Goal: Task Accomplishment & Management: Manage account settings

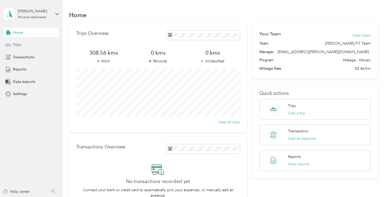
click at [40, 48] on div "Trips" at bounding box center [31, 44] width 55 height 9
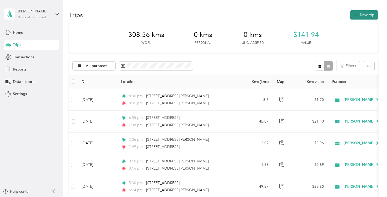
click at [366, 16] on button "New trip" at bounding box center [364, 14] width 28 height 9
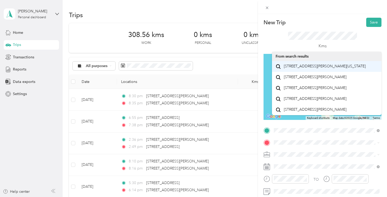
click at [301, 65] on span "[STREET_ADDRESS][PERSON_NAME][US_STATE]" at bounding box center [325, 66] width 82 height 5
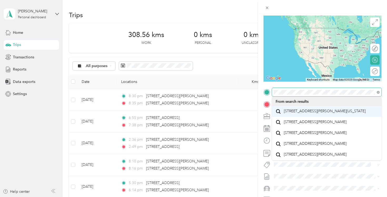
scroll to position [5, 0]
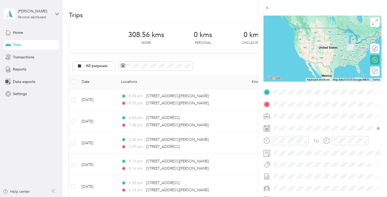
click at [289, 97] on div "TO Add photo" at bounding box center [323, 151] width 118 height 127
click at [285, 95] on span at bounding box center [327, 92] width 110 height 8
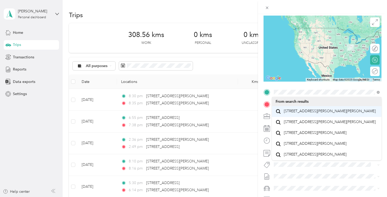
click at [295, 113] on span "[STREET_ADDRESS][PERSON_NAME][PERSON_NAME]" at bounding box center [330, 111] width 92 height 5
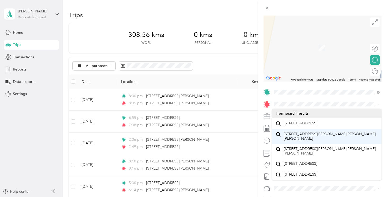
click at [304, 136] on span "[STREET_ADDRESS][PERSON_NAME][PERSON_NAME][PERSON_NAME]" at bounding box center [331, 135] width 94 height 9
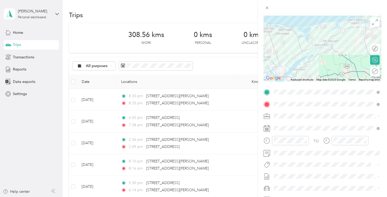
click at [332, 58] on div at bounding box center [323, 49] width 118 height 66
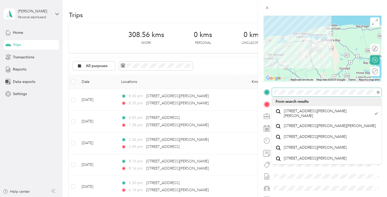
drag, startPoint x: 332, startPoint y: 59, endPoint x: 276, endPoint y: 72, distance: 57.5
click at [276, 72] on div at bounding box center [323, 49] width 118 height 66
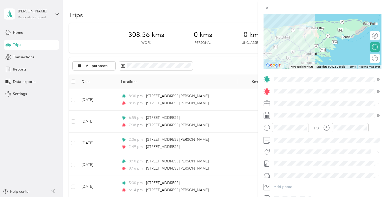
scroll to position [50, 0]
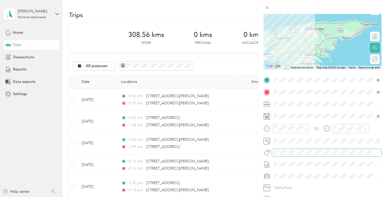
click at [290, 154] on span at bounding box center [322, 152] width 101 height 6
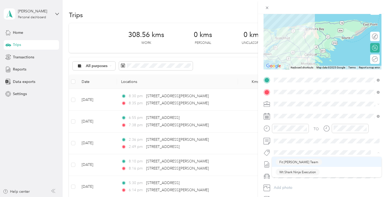
click at [301, 196] on div "New Trip Save This trip cannot be edited because it is either under review, app…" at bounding box center [192, 197] width 385 height 0
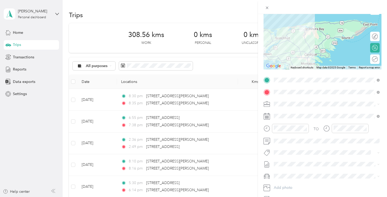
click at [294, 157] on div "TO Add photo" at bounding box center [323, 139] width 118 height 127
click at [290, 196] on div "New Trip Save This trip cannot be edited because it is either under review, app…" at bounding box center [192, 197] width 385 height 0
click at [294, 163] on span "Fit [PERSON_NAME] Team" at bounding box center [299, 161] width 39 height 5
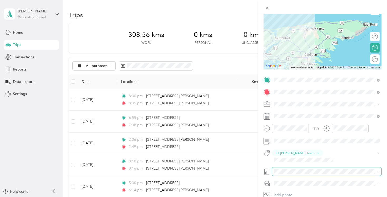
scroll to position [77, 0]
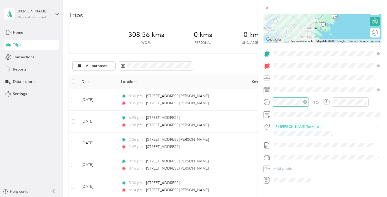
click at [296, 105] on div at bounding box center [290, 101] width 37 height 9
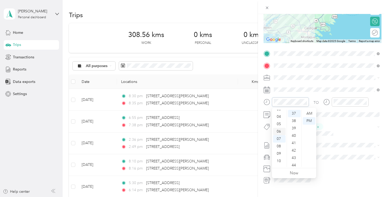
scroll to position [0, 0]
click at [279, 129] on div "02" at bounding box center [279, 127] width 13 height 7
click at [290, 139] on div "19" at bounding box center [294, 139] width 13 height 7
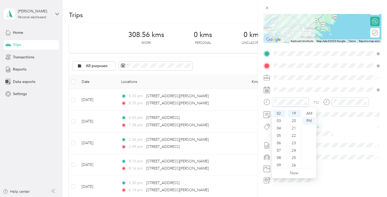
click at [350, 132] on div "TO Fit [PERSON_NAME] Team Add photo" at bounding box center [323, 116] width 118 height 135
click at [279, 116] on div "02" at bounding box center [279, 113] width 13 height 7
click at [277, 121] on div "03" at bounding box center [279, 120] width 13 height 7
click at [344, 98] on div at bounding box center [350, 101] width 37 height 9
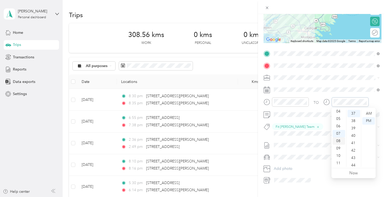
scroll to position [0, 0]
click at [339, 136] on div "03" at bounding box center [339, 135] width 13 height 7
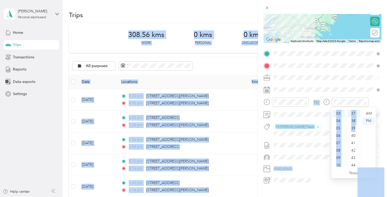
drag, startPoint x: 360, startPoint y: 124, endPoint x: 255, endPoint y: -2, distance: 164.3
click at [255, 0] on html "[PERSON_NAME] Personal dashboard Home Trips Transactions Reports Data exports S…" at bounding box center [192, 98] width 385 height 197
click at [329, 94] on div "TO Fit [PERSON_NAME] Team Add photo" at bounding box center [323, 116] width 118 height 135
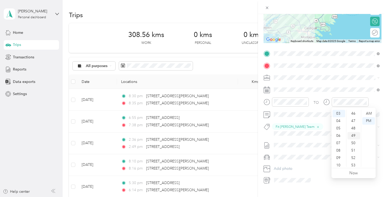
click at [356, 136] on div "49" at bounding box center [354, 135] width 13 height 7
click at [345, 82] on div "TO Fit [PERSON_NAME] Team Add photo" at bounding box center [323, 116] width 118 height 135
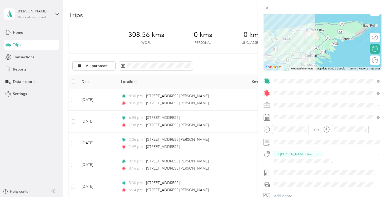
scroll to position [0, 0]
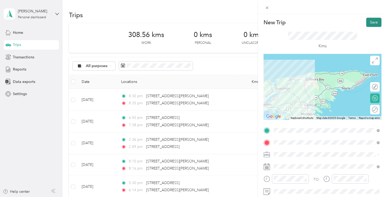
click at [370, 21] on button "Save" at bounding box center [374, 22] width 15 height 9
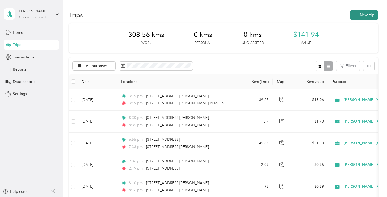
click at [357, 17] on button "New trip" at bounding box center [364, 14] width 28 height 9
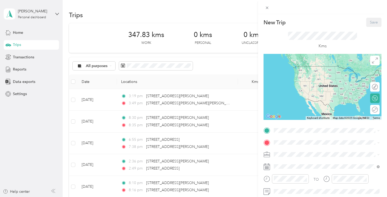
click at [238, 94] on div "New Trip Save This trip cannot be edited because it is either under review, app…" at bounding box center [193, 98] width 387 height 197
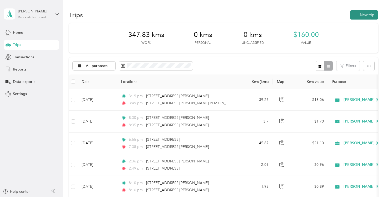
click at [369, 17] on button "New trip" at bounding box center [364, 14] width 28 height 9
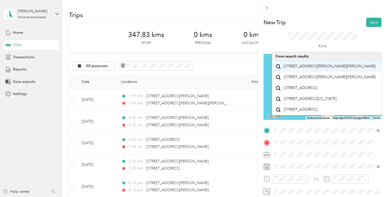
click at [319, 72] on li "[STREET_ADDRESS][PERSON_NAME][PERSON_NAME]" at bounding box center [327, 66] width 110 height 11
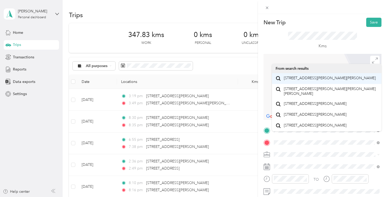
click at [329, 80] on span "[STREET_ADDRESS][PERSON_NAME][PERSON_NAME]" at bounding box center [330, 78] width 92 height 5
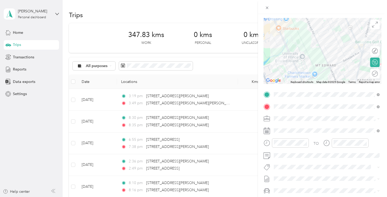
scroll to position [76, 0]
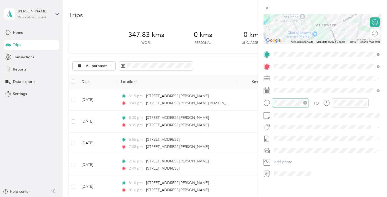
click at [279, 99] on div at bounding box center [290, 102] width 37 height 9
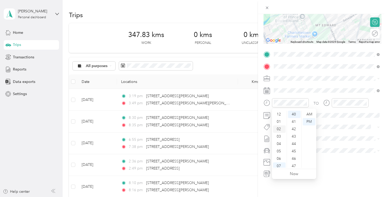
click at [281, 128] on div "02" at bounding box center [279, 128] width 13 height 7
click at [292, 125] on div "42" at bounding box center [294, 124] width 13 height 7
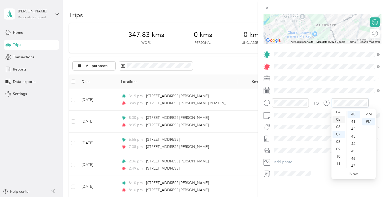
scroll to position [0, 0]
click at [340, 132] on div "02" at bounding box center [339, 128] width 13 height 7
click at [353, 152] on div "48" at bounding box center [354, 152] width 13 height 7
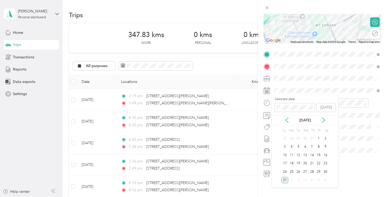
click at [348, 131] on div "TO Add photo" at bounding box center [323, 113] width 118 height 127
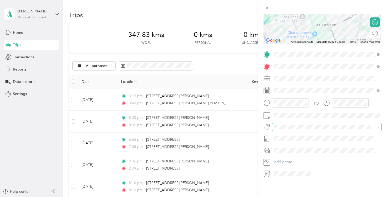
click at [317, 129] on span at bounding box center [322, 127] width 101 height 6
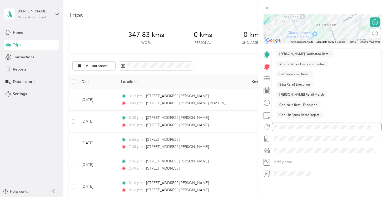
click at [313, 129] on span at bounding box center [322, 127] width 101 height 6
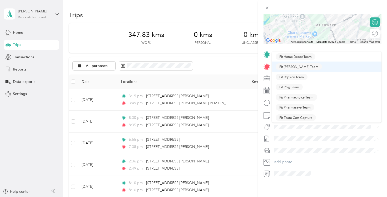
click at [298, 71] on ol "Fit Home Depot Team Fit [PERSON_NAME] Team Fit Pepsico Team Fit P&g Team Fit Ph…" at bounding box center [327, 86] width 110 height 71
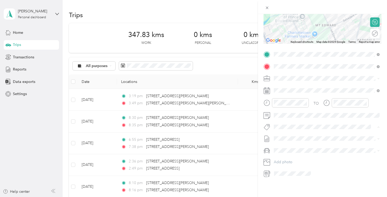
click at [294, 65] on span "Fit [PERSON_NAME] Team" at bounding box center [299, 66] width 39 height 5
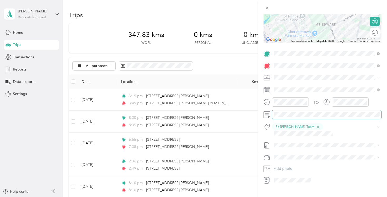
scroll to position [0, 0]
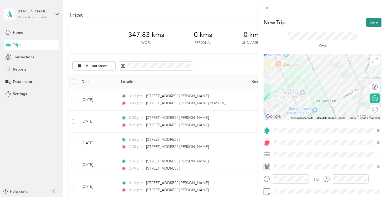
click at [370, 19] on button "Save" at bounding box center [374, 22] width 15 height 9
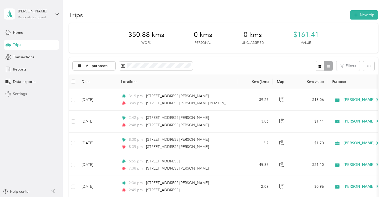
click at [24, 89] on div "Settings" at bounding box center [31, 93] width 55 height 9
